Goal: Task Accomplishment & Management: Complete application form

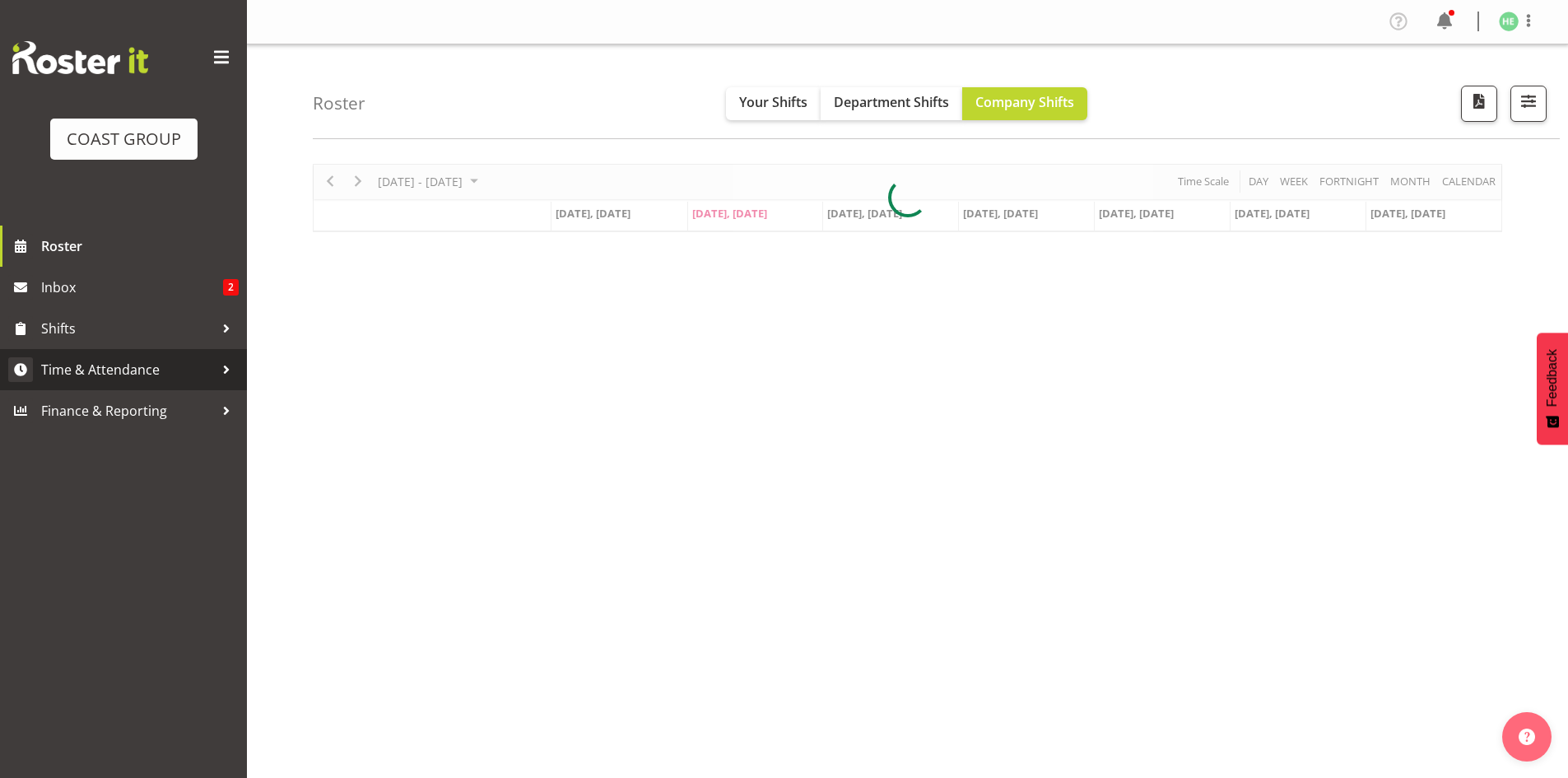
click at [225, 372] on div at bounding box center [227, 370] width 25 height 25
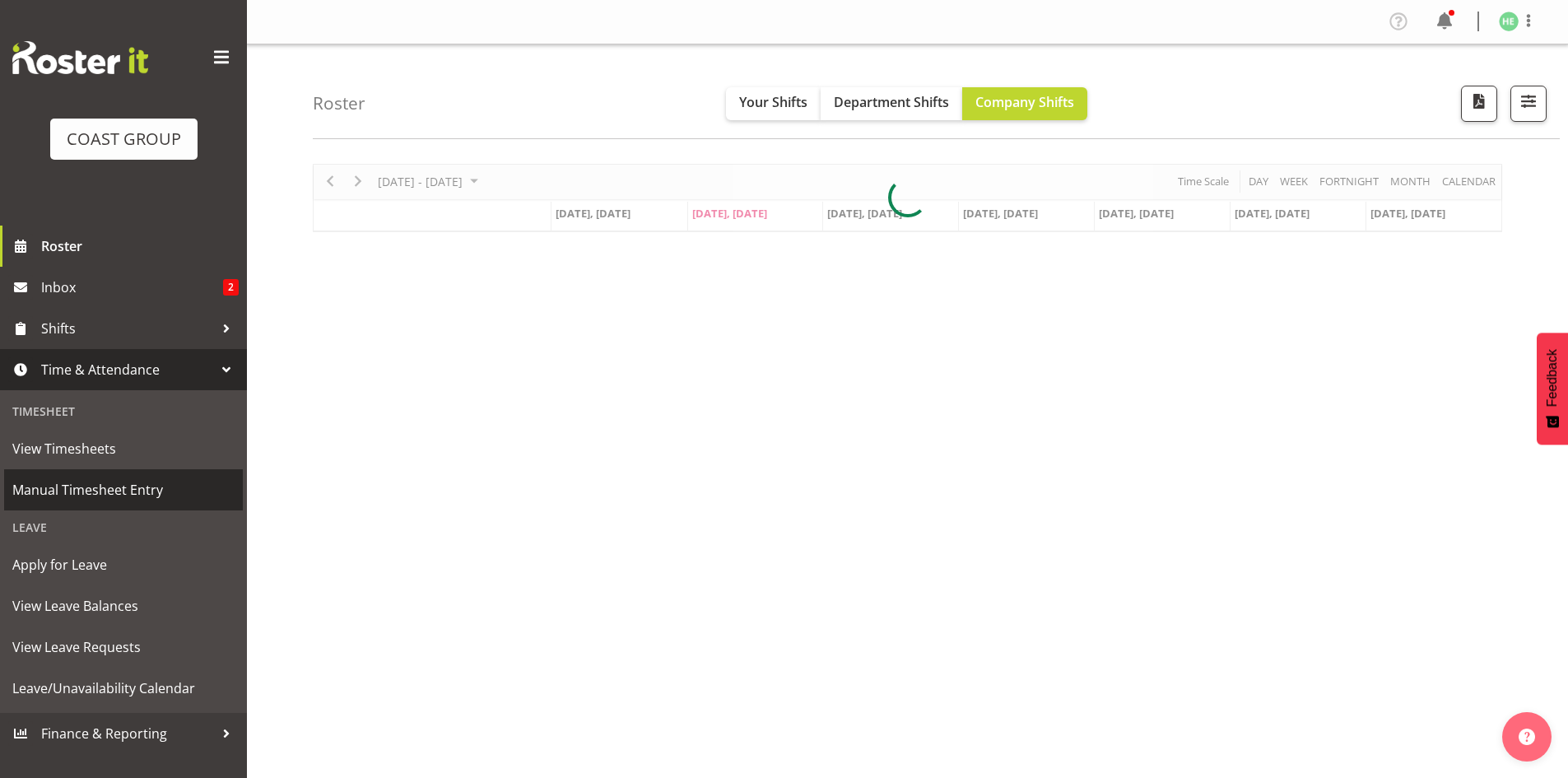
click at [126, 489] on span "Manual Timesheet Entry" at bounding box center [123, 490] width 222 height 25
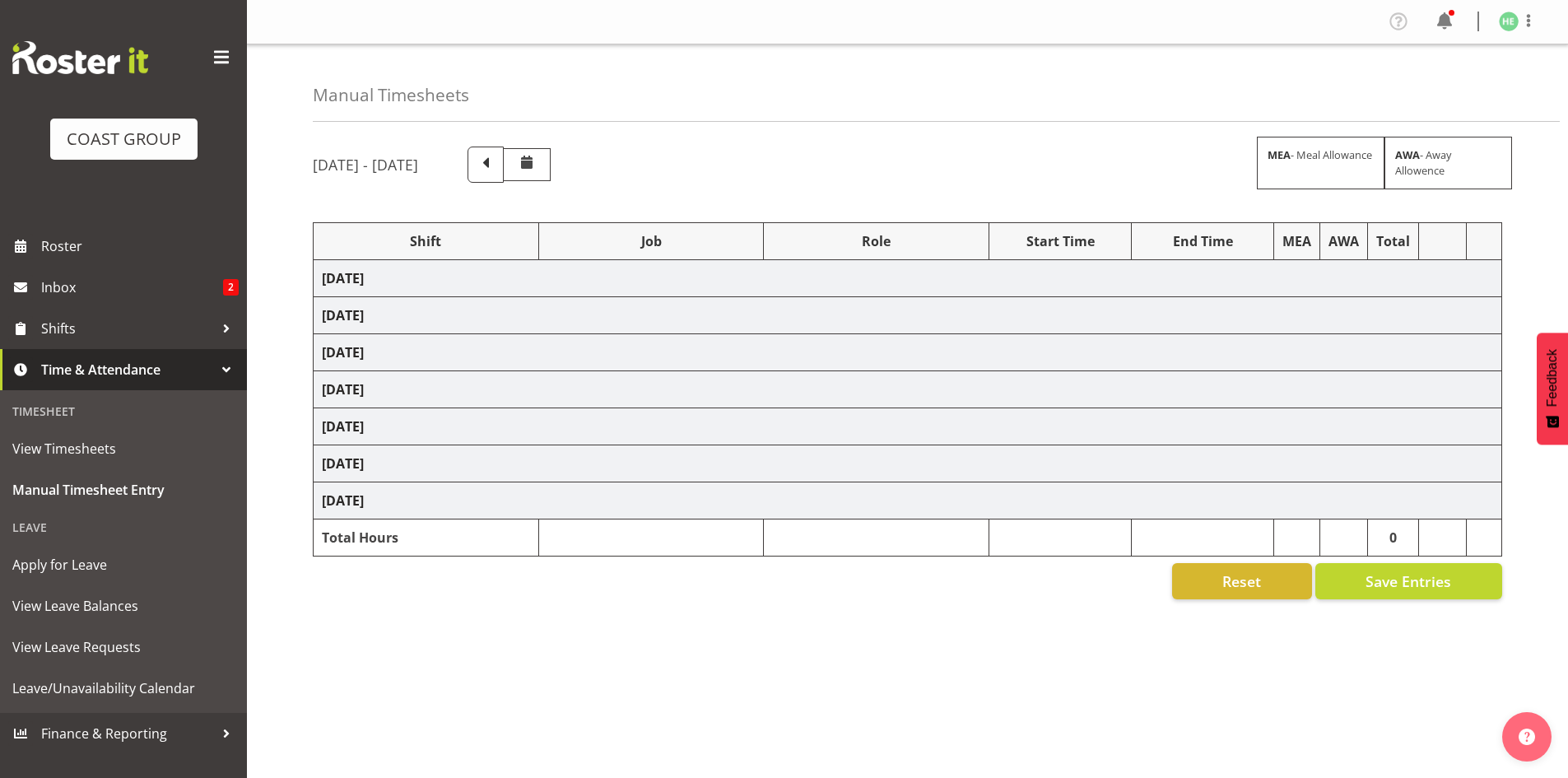
select select "8652"
select select "9449"
select select "8653"
select select "9445"
select select "9447"
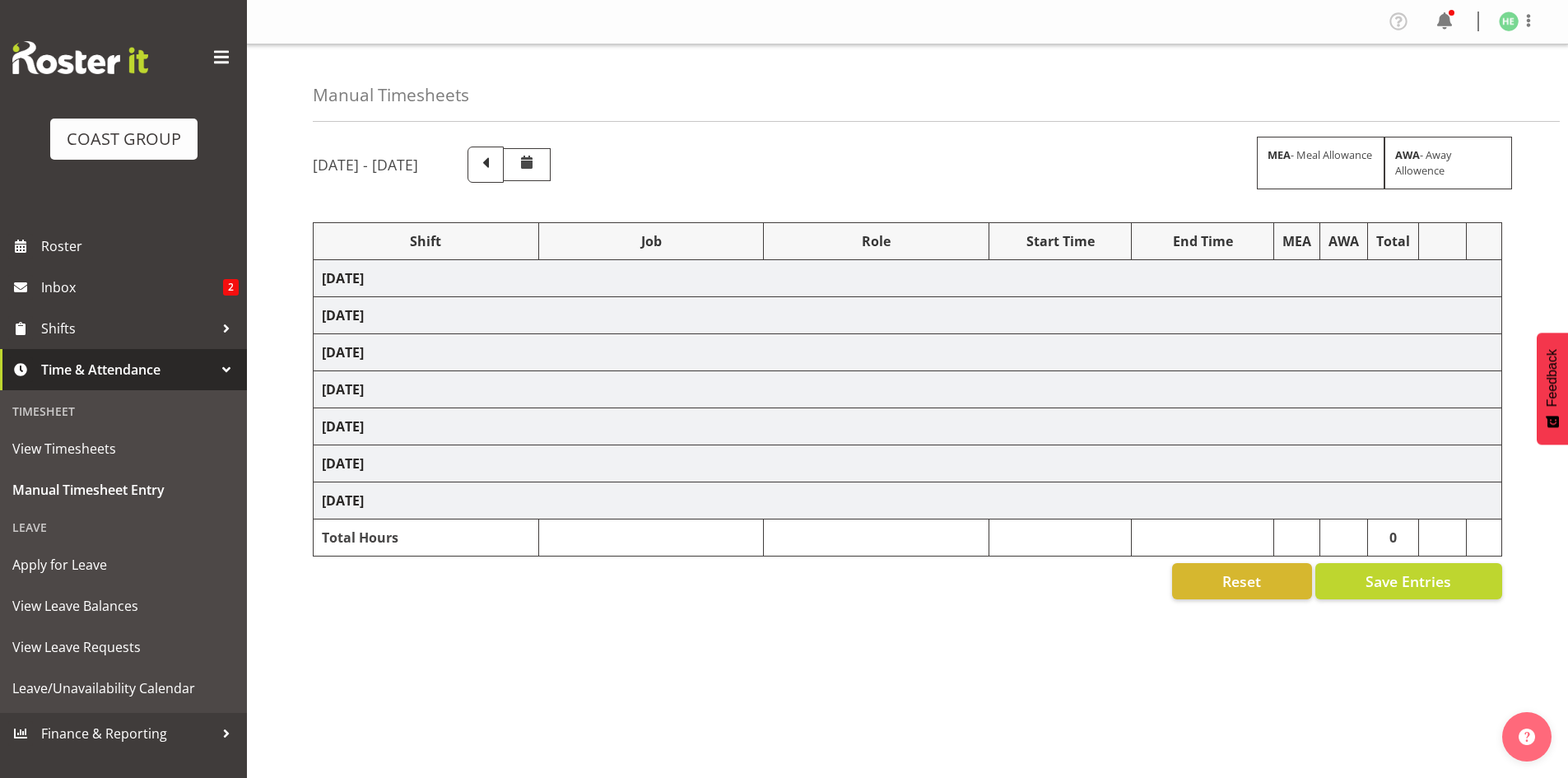
select select "9861"
select select "10539"
select select "9816"
select select "8653"
select select "10278"
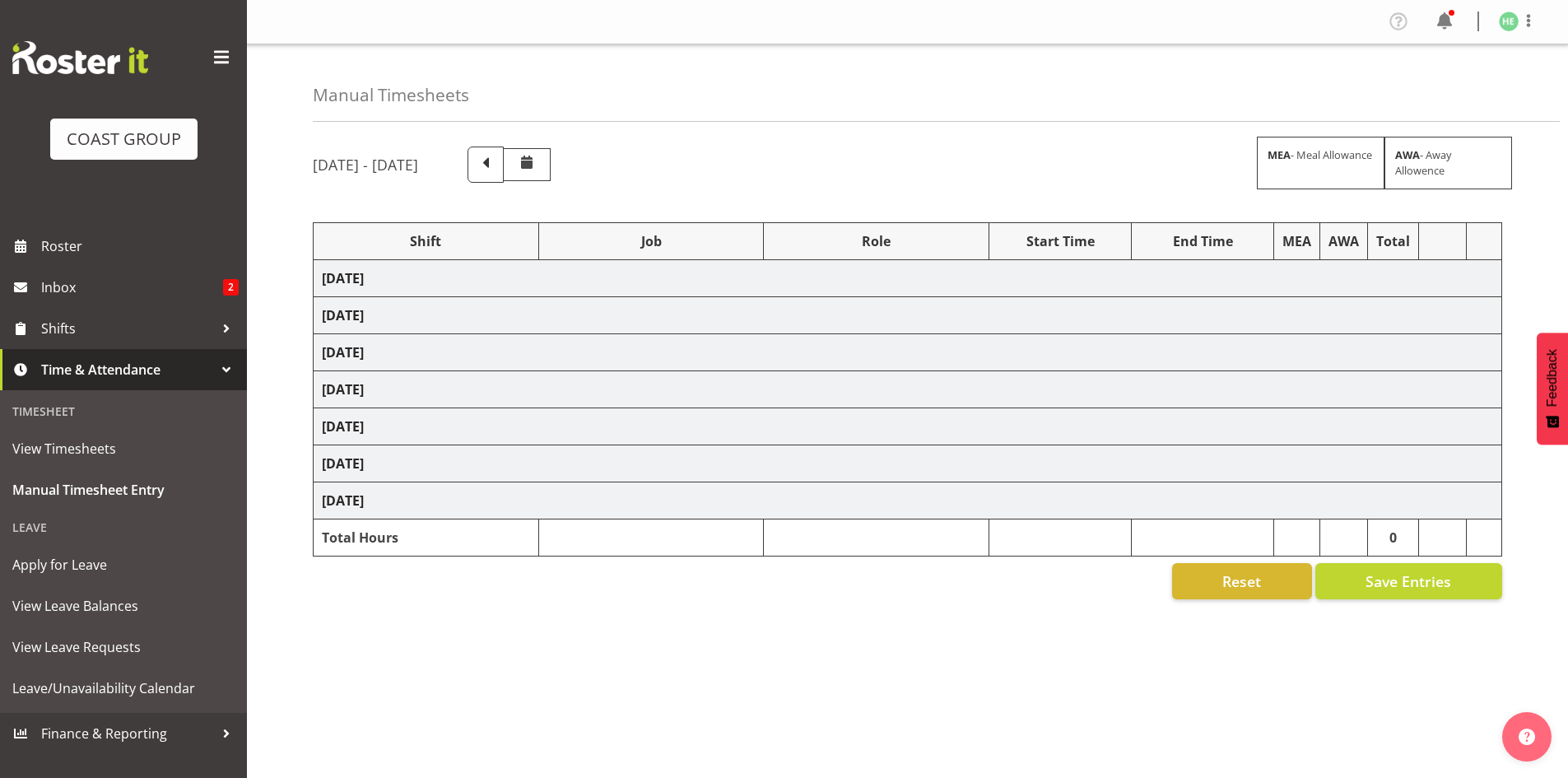
select select "9452"
select select "9453"
select select "10279"
select select "69"
select select "10279"
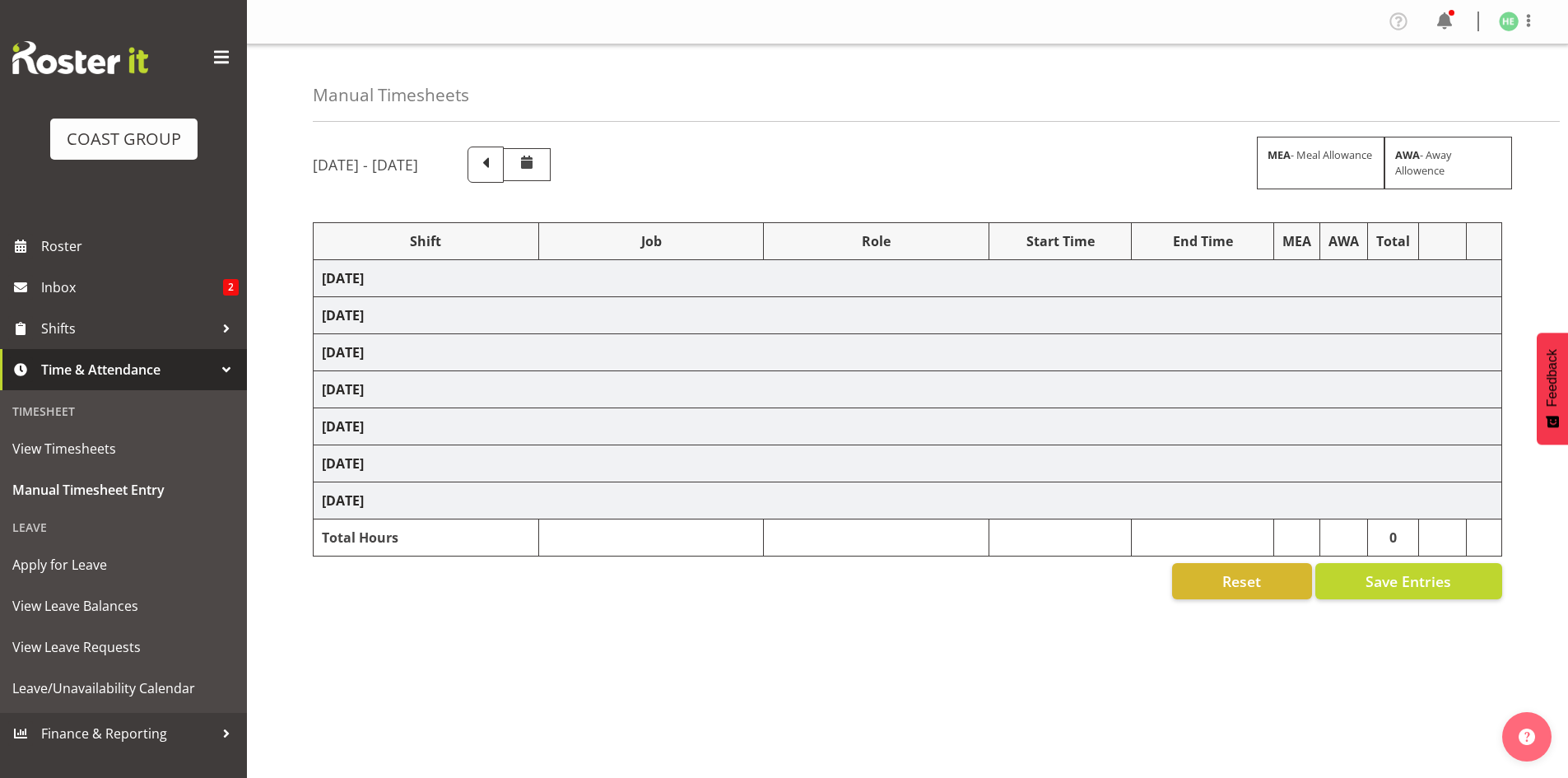
select select "9454"
select select "9902"
select select "10382"
select select "9862"
select select "8652"
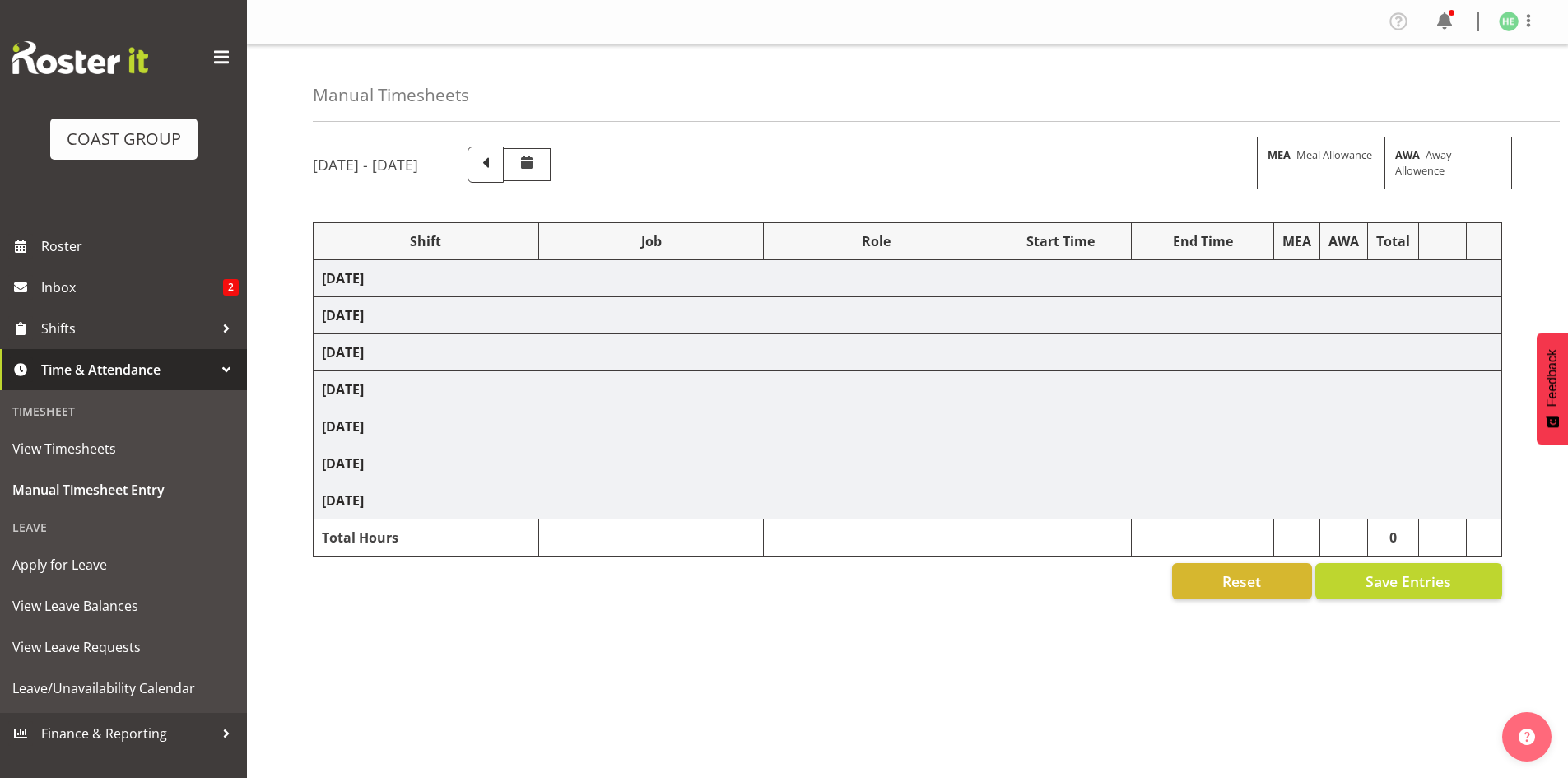
select select "8653"
select select "10279"
select select "9452"
select select "9445"
select select "9447"
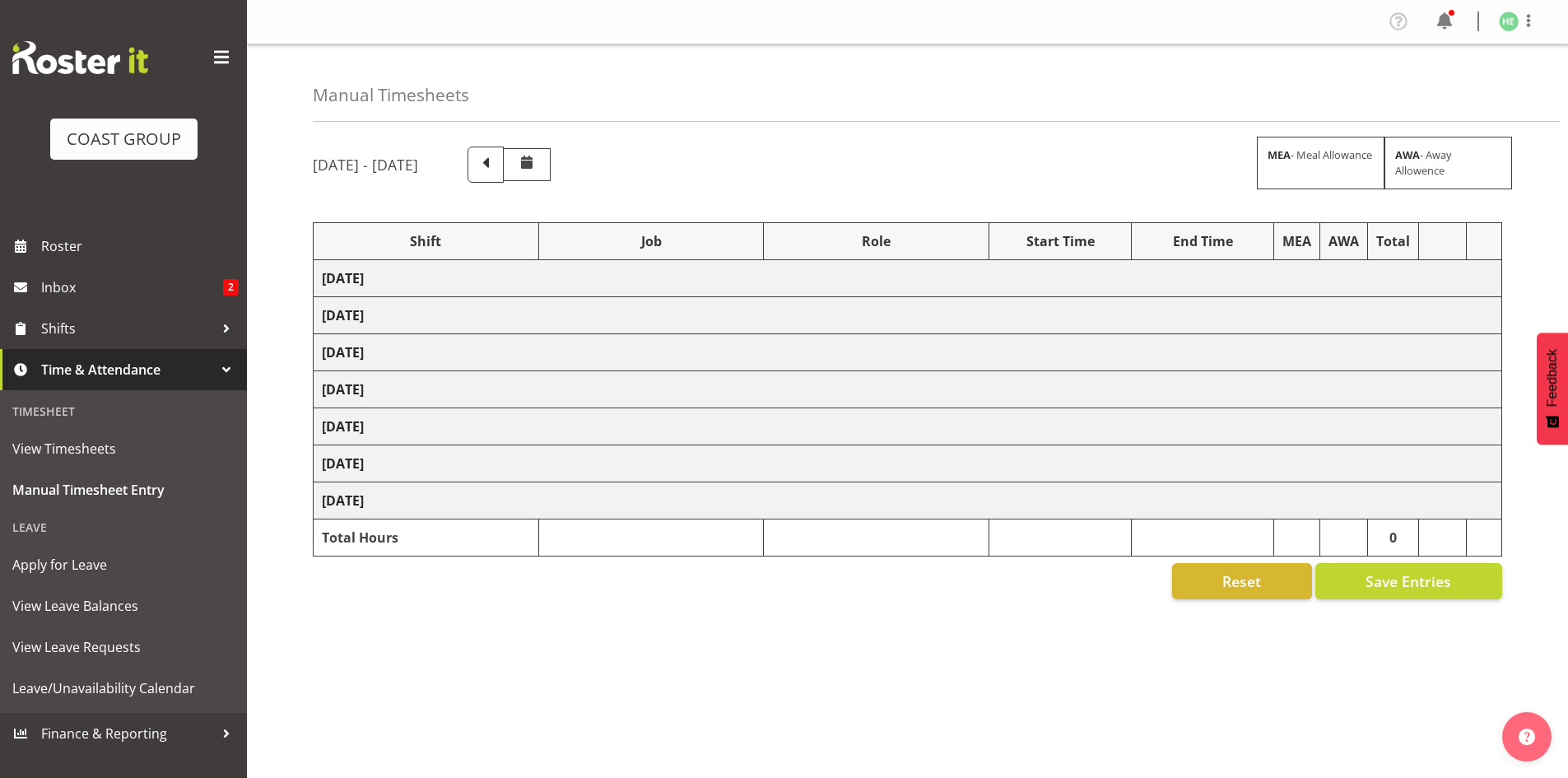
select select "8654"
select select "8652"
select select "9443"
select select "9449"
select select "9448"
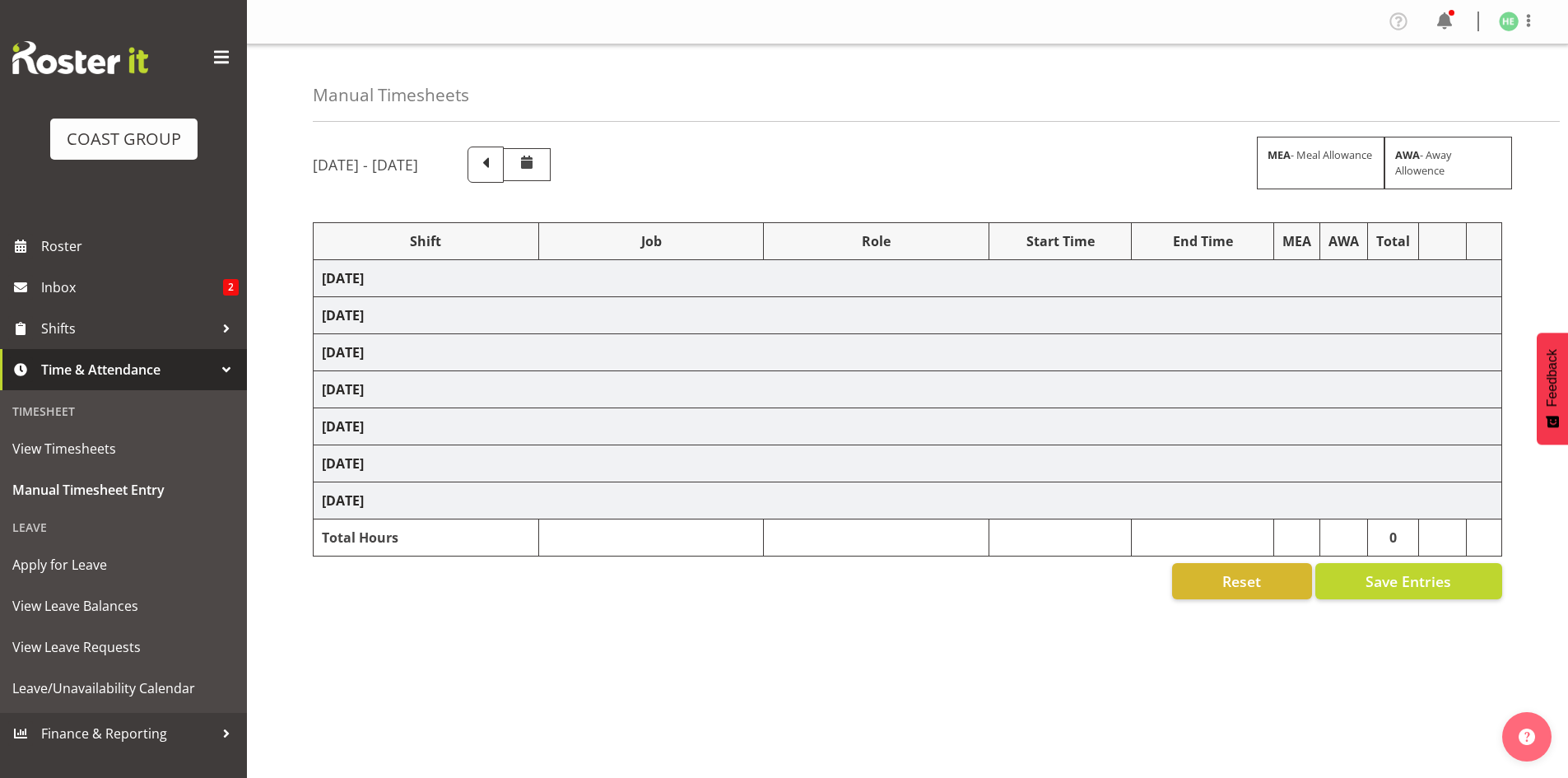
select select "10279"
select select "9452"
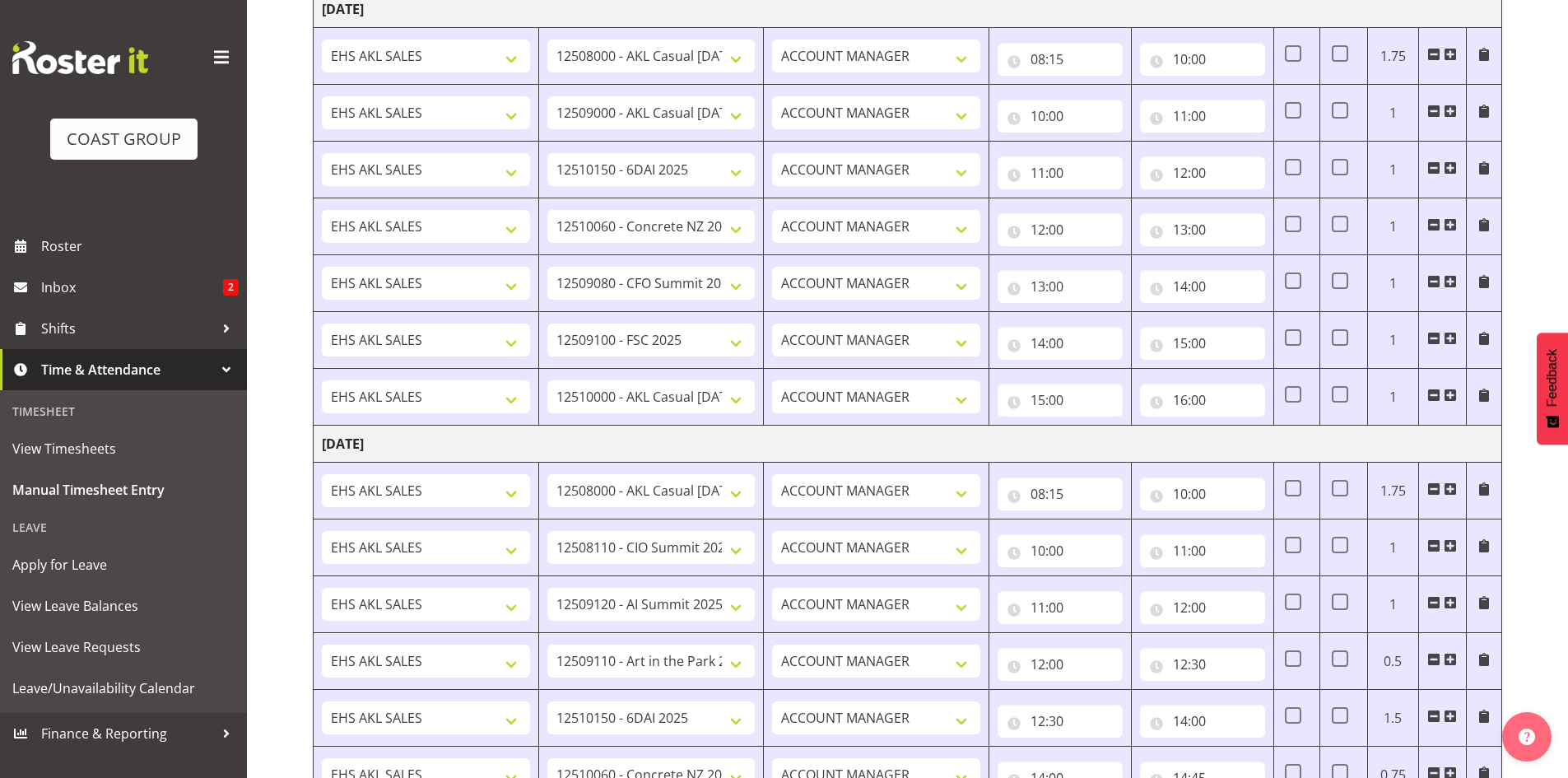
scroll to position [1777, 0]
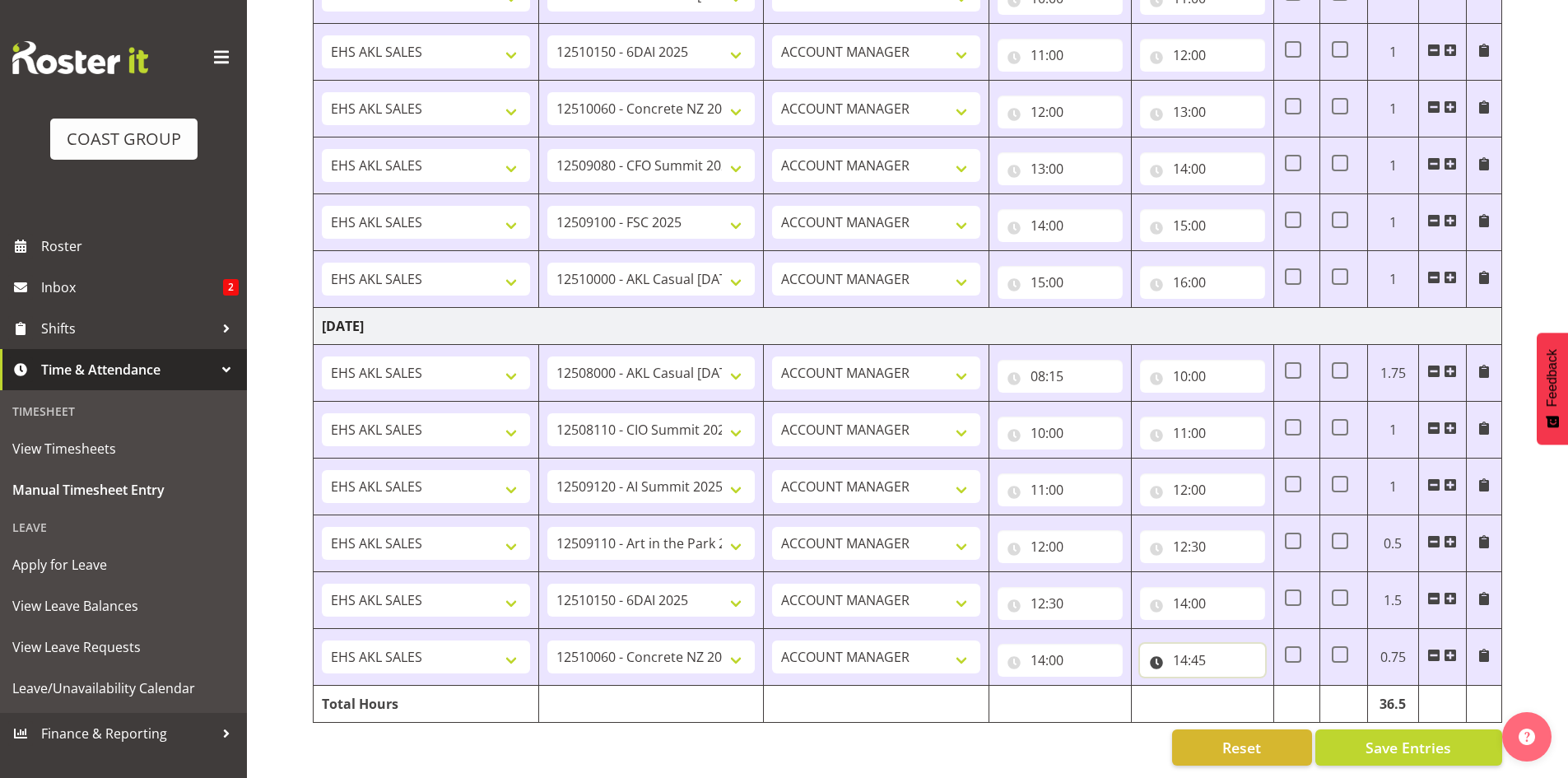
click at [1187, 646] on input "14:45" at bounding box center [1202, 660] width 125 height 33
click at [1241, 693] on select "00 01 02 03 04 05 06 07 08 09 10 11 12 13 14 15 16 17 18 19 20 21 22 23" at bounding box center [1252, 703] width 37 height 33
select select "16"
click at [1234, 687] on select "00 01 02 03 04 05 06 07 08 09 10 11 12 13 14 15 16 17 18 19 20 21 22 23" at bounding box center [1252, 703] width 37 height 33
type input "16:45"
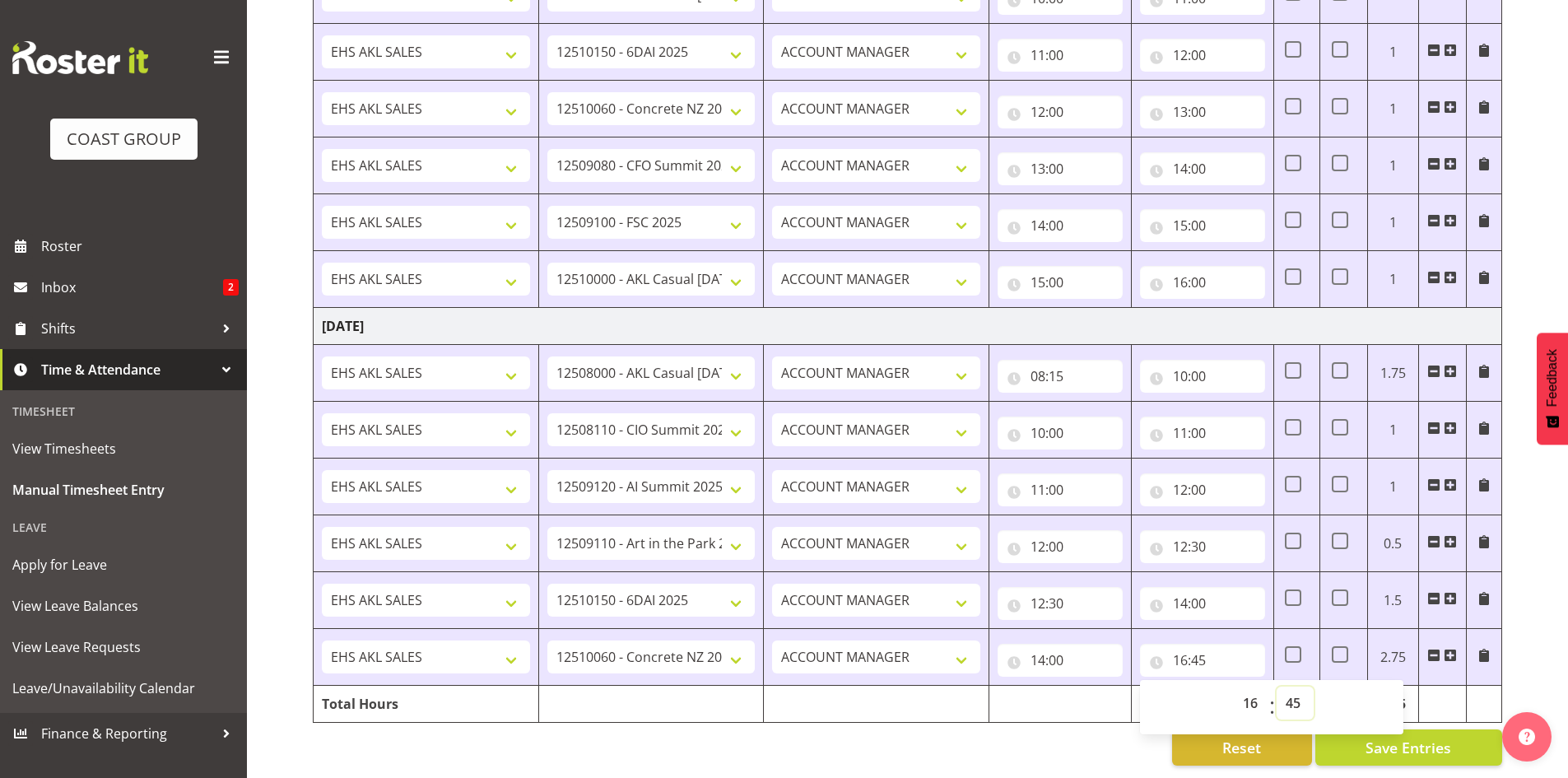
drag, startPoint x: 1291, startPoint y: 690, endPoint x: 1297, endPoint y: 679, distance: 12.5
click at [1291, 690] on select "00 01 02 03 04 05 06 07 08 09 10 11 12 13 14 15 16 17 18 19 20 21 22 23 24 25 2…" at bounding box center [1295, 703] width 37 height 33
select select "0"
click at [1276, 687] on select "00 01 02 03 04 05 06 07 08 09 10 11 12 13 14 15 16 17 18 19 20 21 22 23 24 25 2…" at bounding box center [1295, 703] width 37 height 33
type input "16:00"
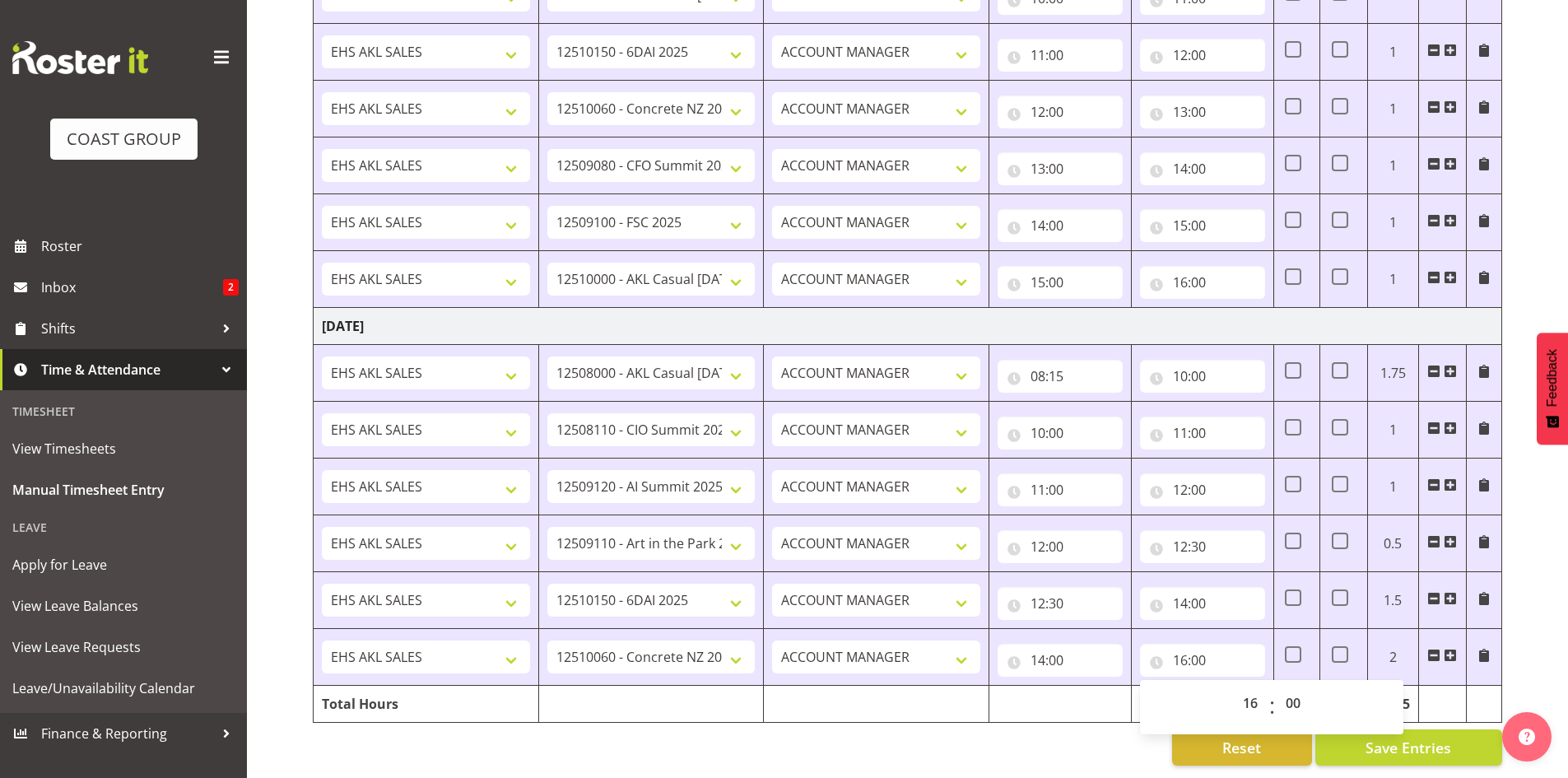
click at [927, 697] on td at bounding box center [876, 704] width 225 height 37
click at [1394, 736] on span "Save Entries" at bounding box center [1408, 747] width 86 height 22
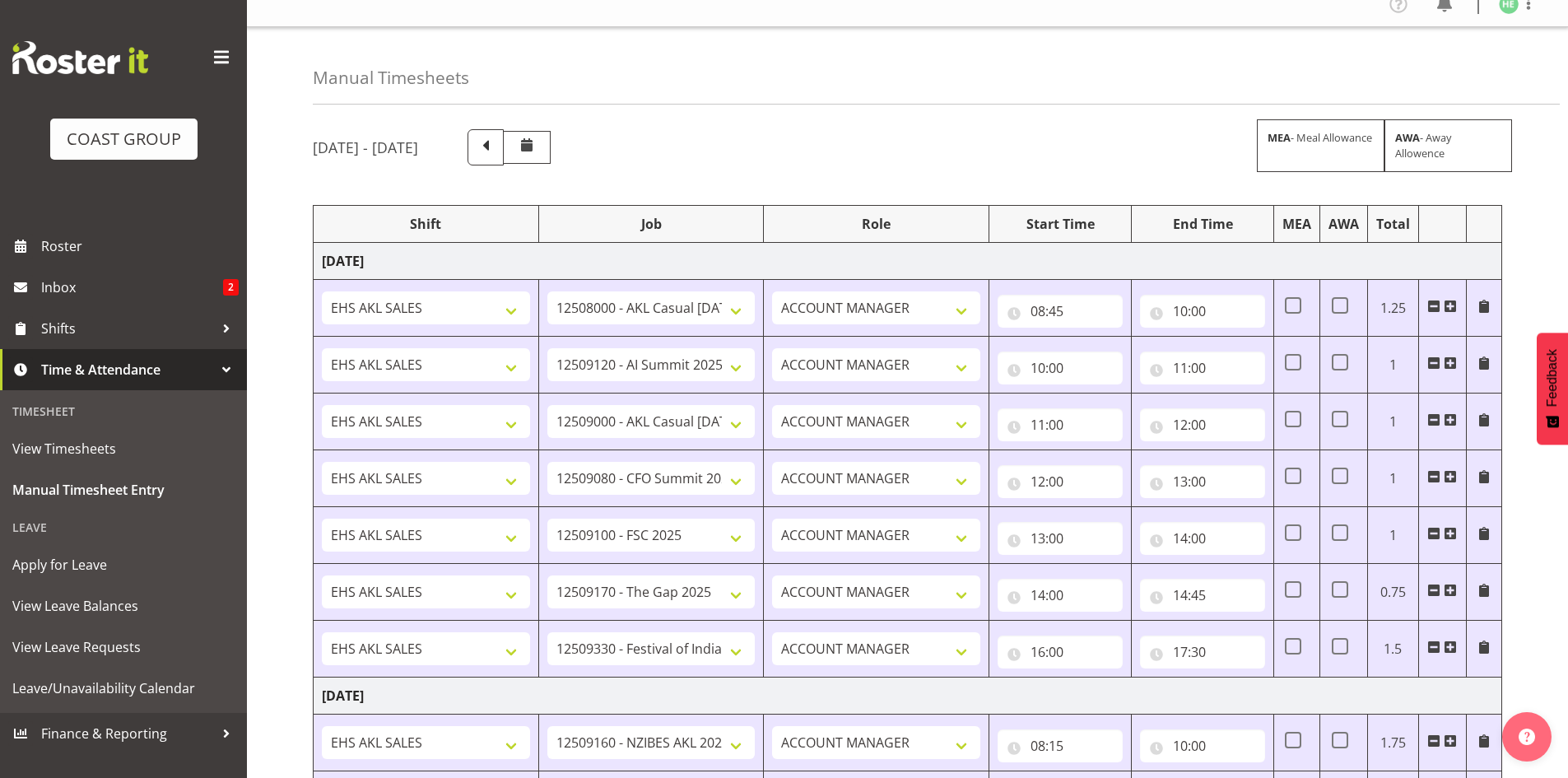
scroll to position [0, 0]
